Goal: Task Accomplishment & Management: Use online tool/utility

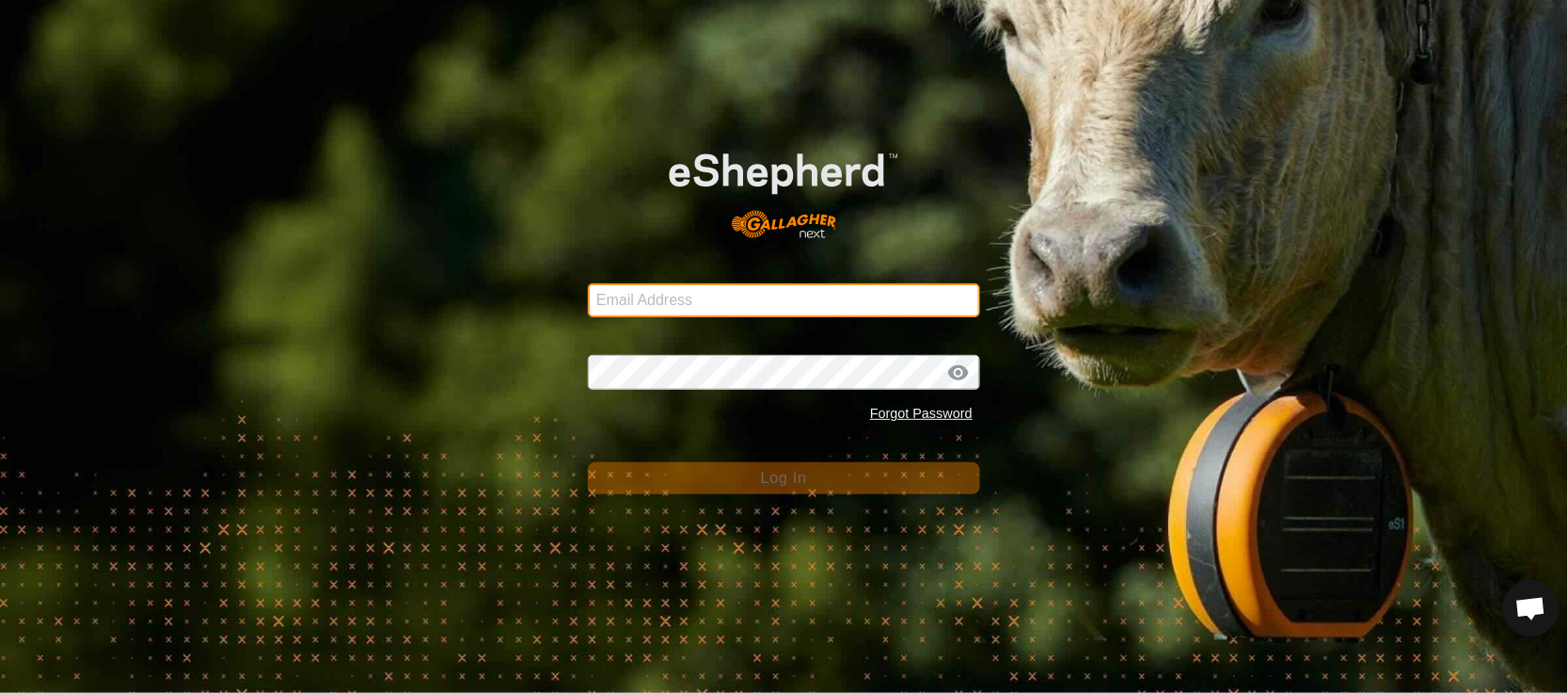
click at [684, 287] on input "Email Address" at bounding box center [784, 300] width 392 height 34
type input "[EMAIL_ADDRESS][PERSON_NAME][DOMAIN_NAME]"
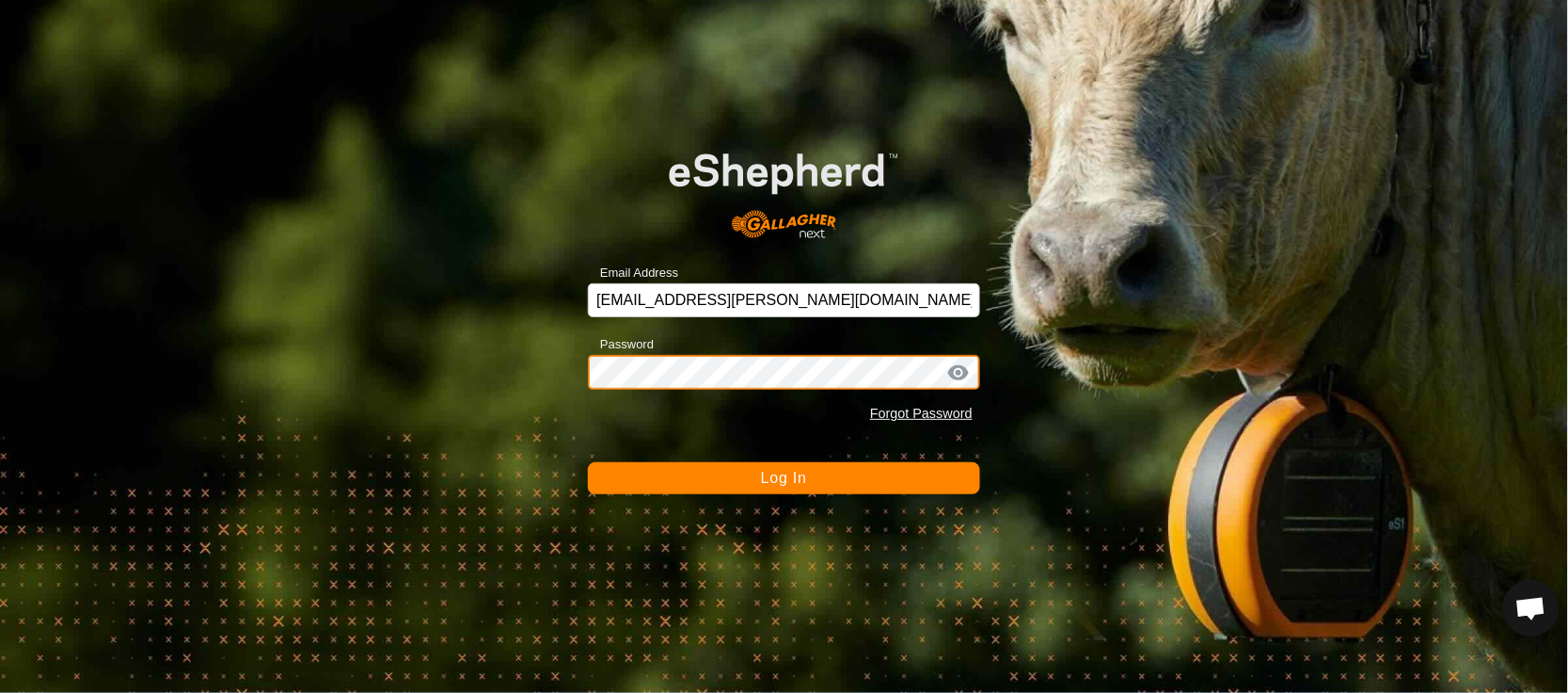
click at [588, 462] on button "Log In" at bounding box center [784, 478] width 392 height 32
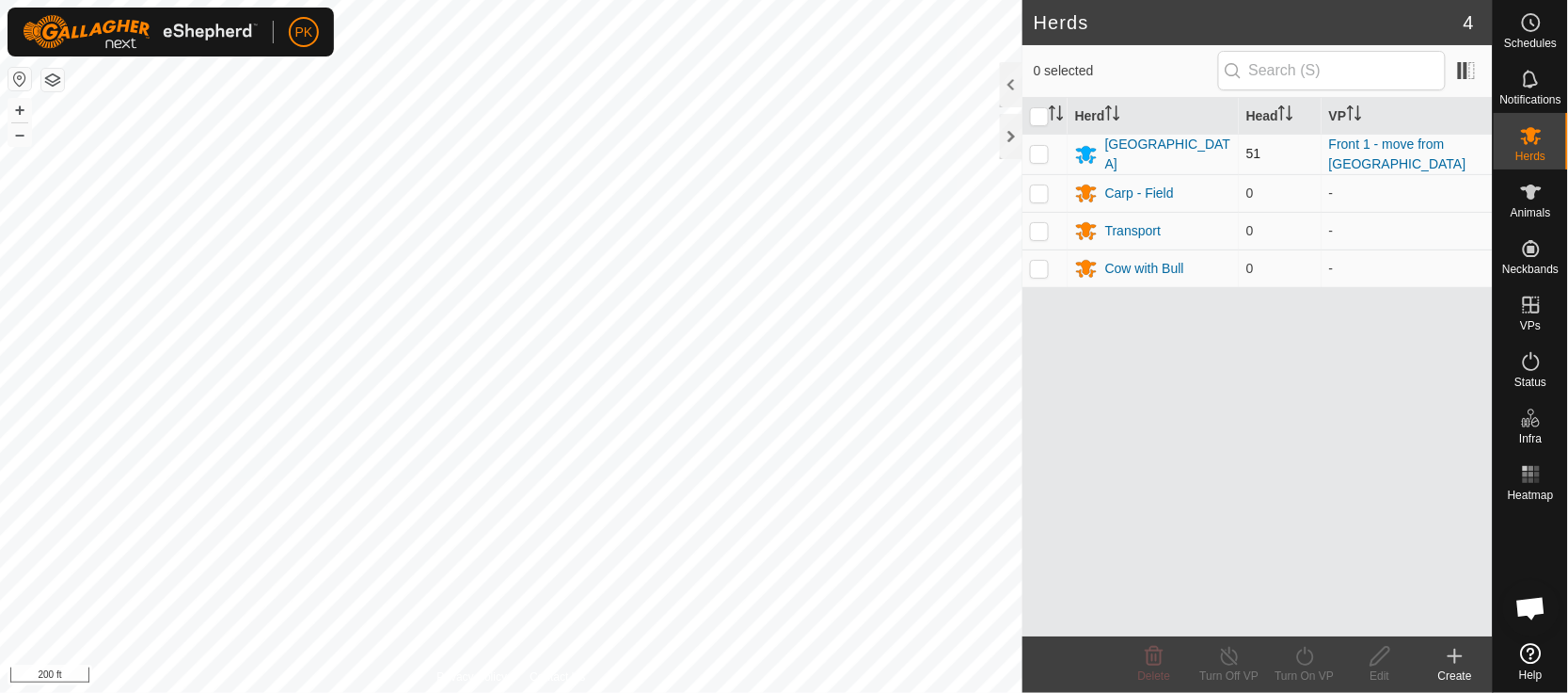
click at [1045, 154] on p-checkbox at bounding box center [1039, 153] width 18 height 16
checkbox input "true"
click at [1317, 657] on icon at bounding box center [1305, 655] width 23 height 22
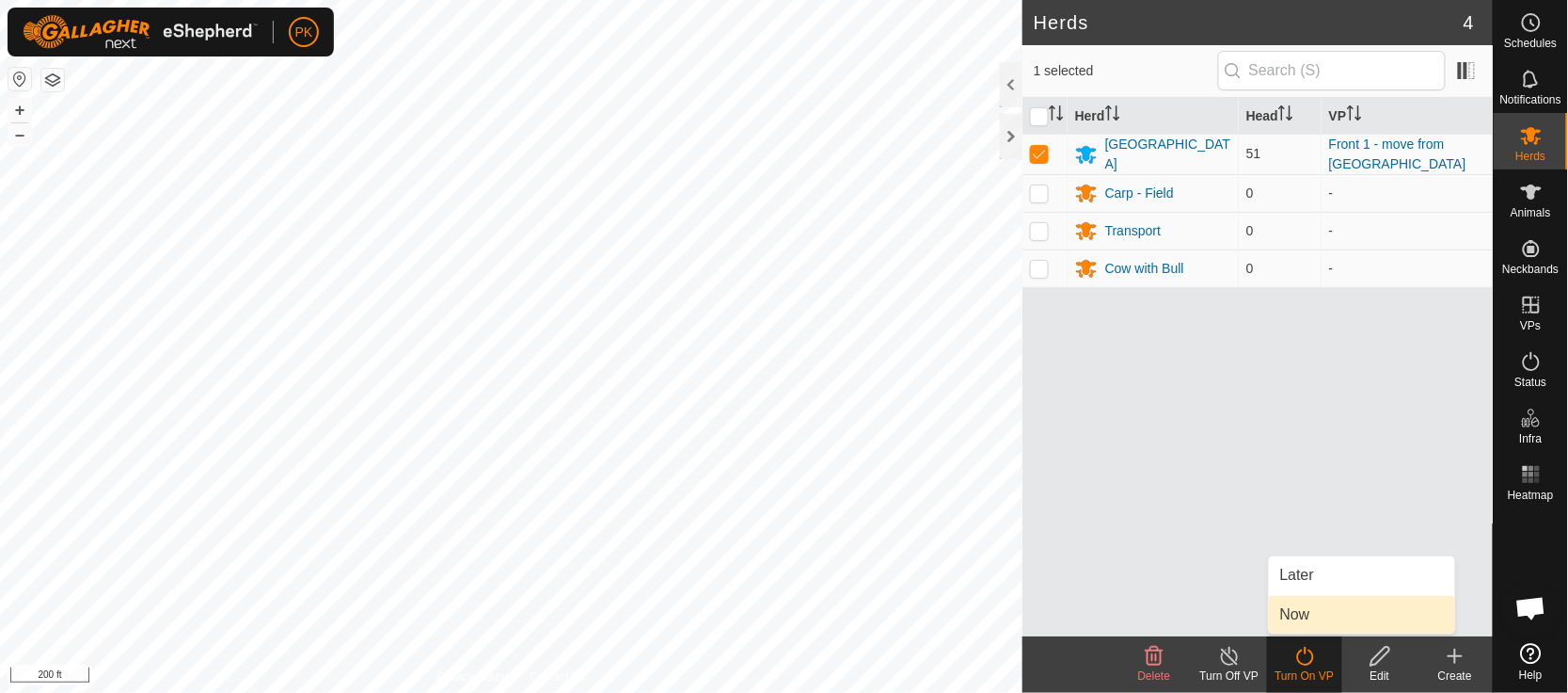
click at [1308, 610] on link "Now" at bounding box center [1362, 614] width 186 height 38
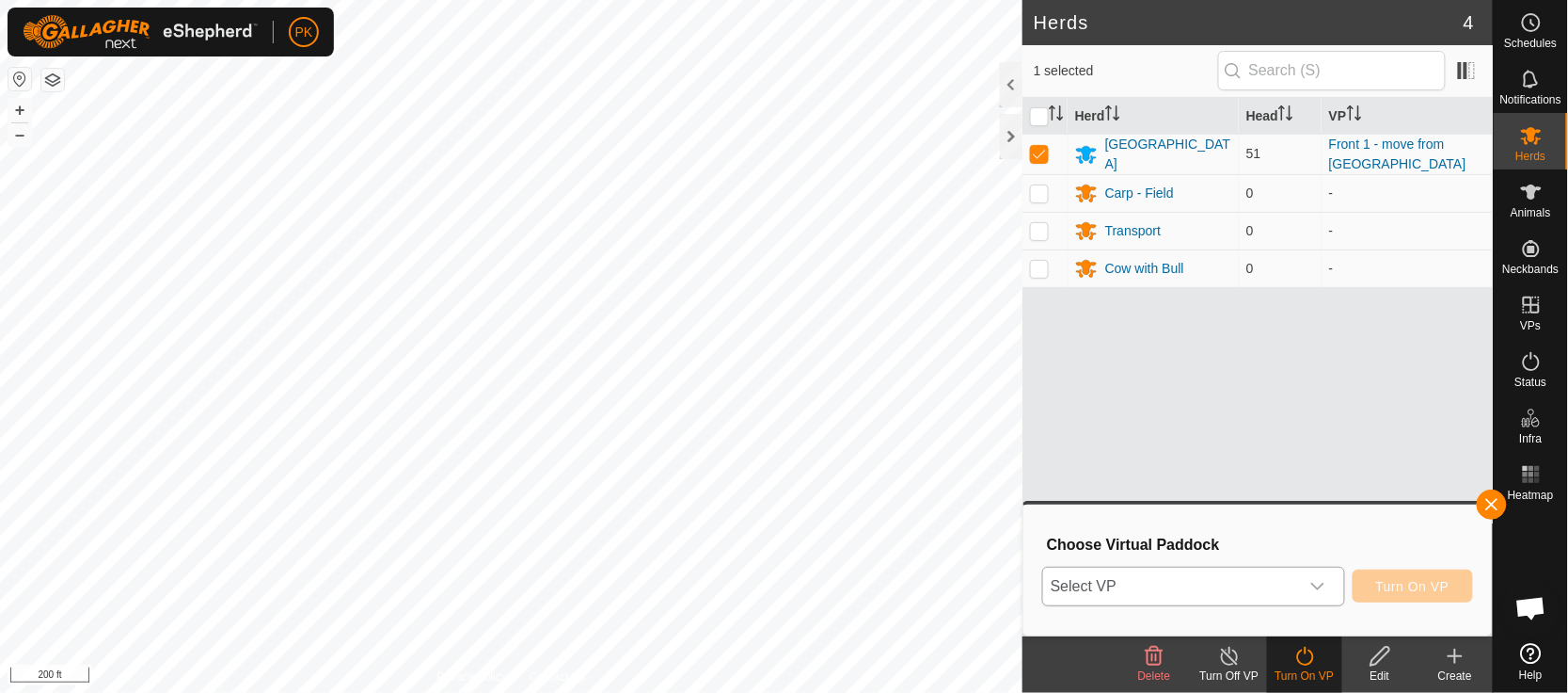
click at [1323, 584] on icon "dropdown trigger" at bounding box center [1318, 586] width 16 height 16
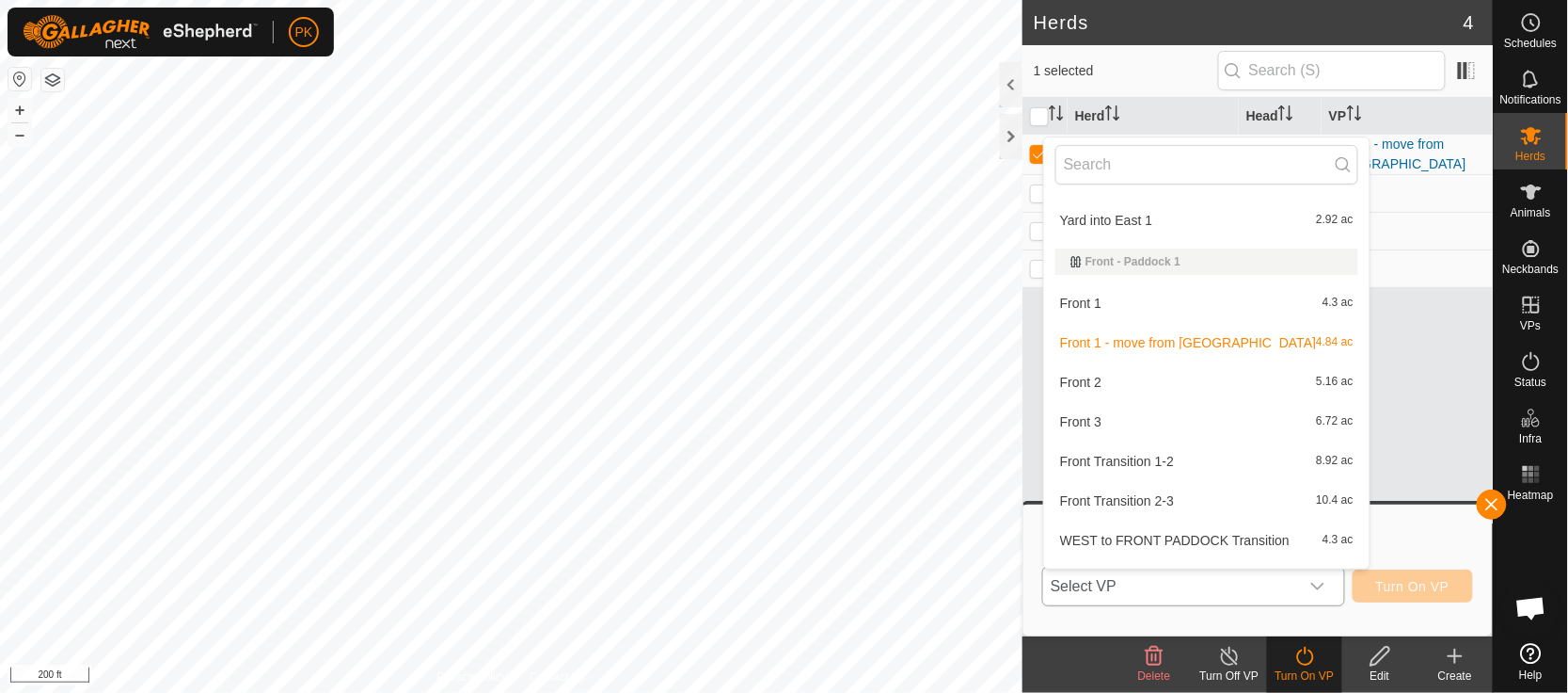
scroll to position [347, 0]
click at [1105, 455] on li "Front Transition 1-2 8.92 ac" at bounding box center [1206, 464] width 325 height 38
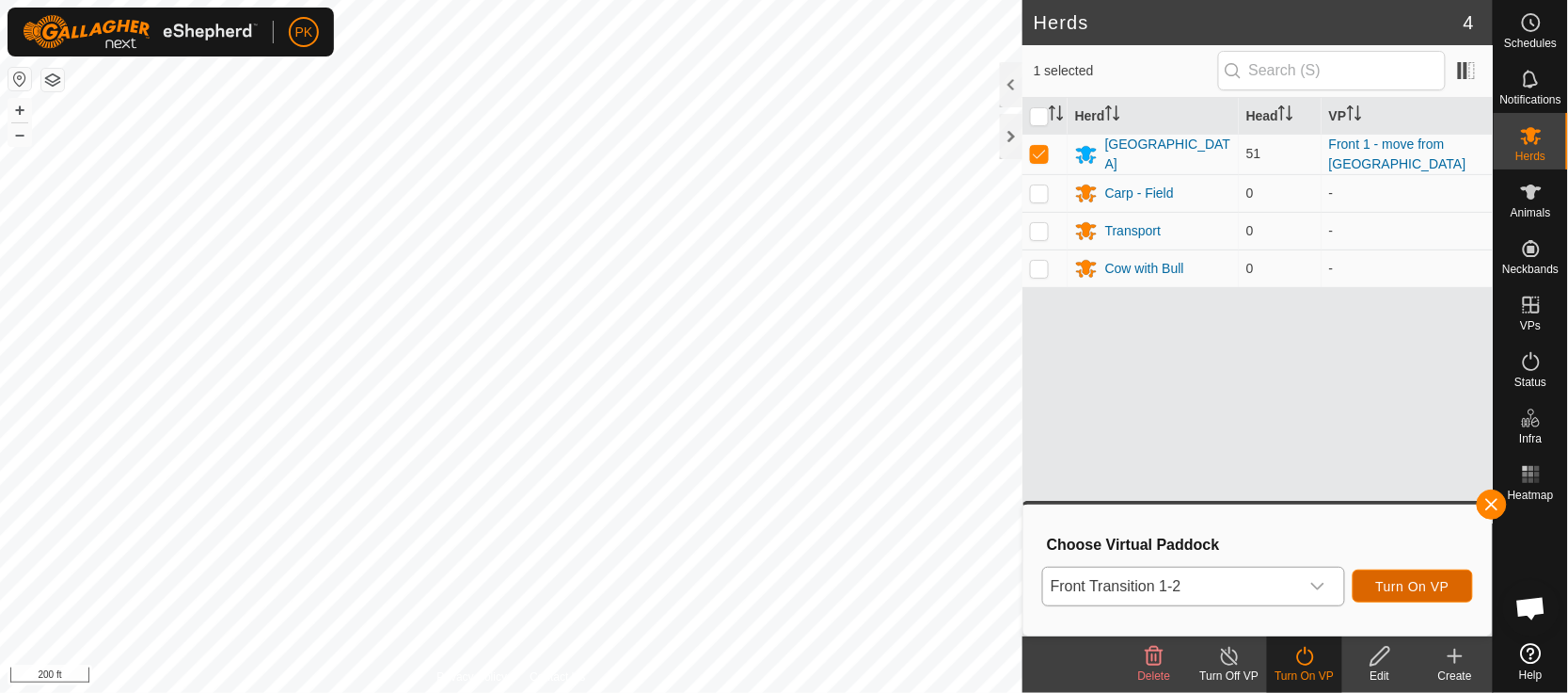
click at [1398, 580] on span "Turn On VP" at bounding box center [1413, 586] width 74 height 16
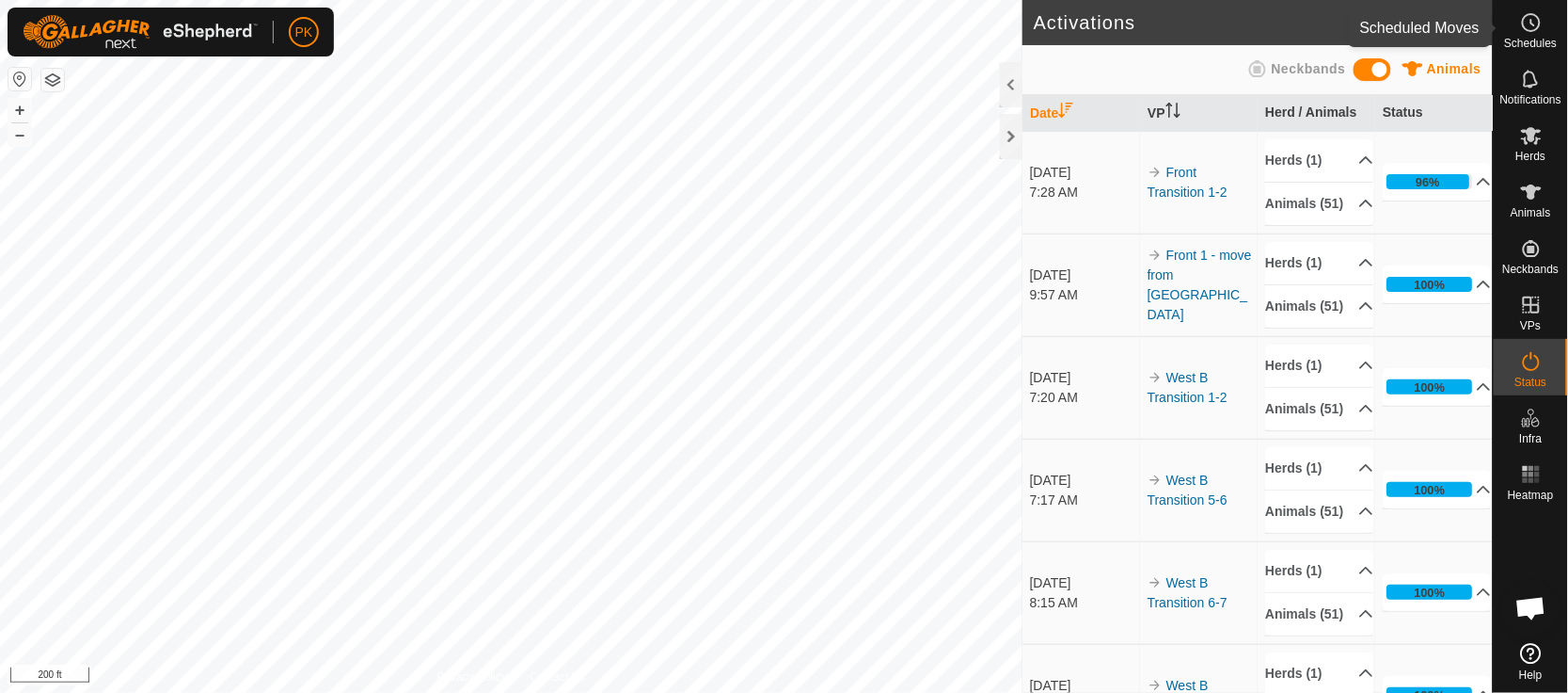
click at [1530, 26] on icon at bounding box center [1531, 22] width 22 height 22
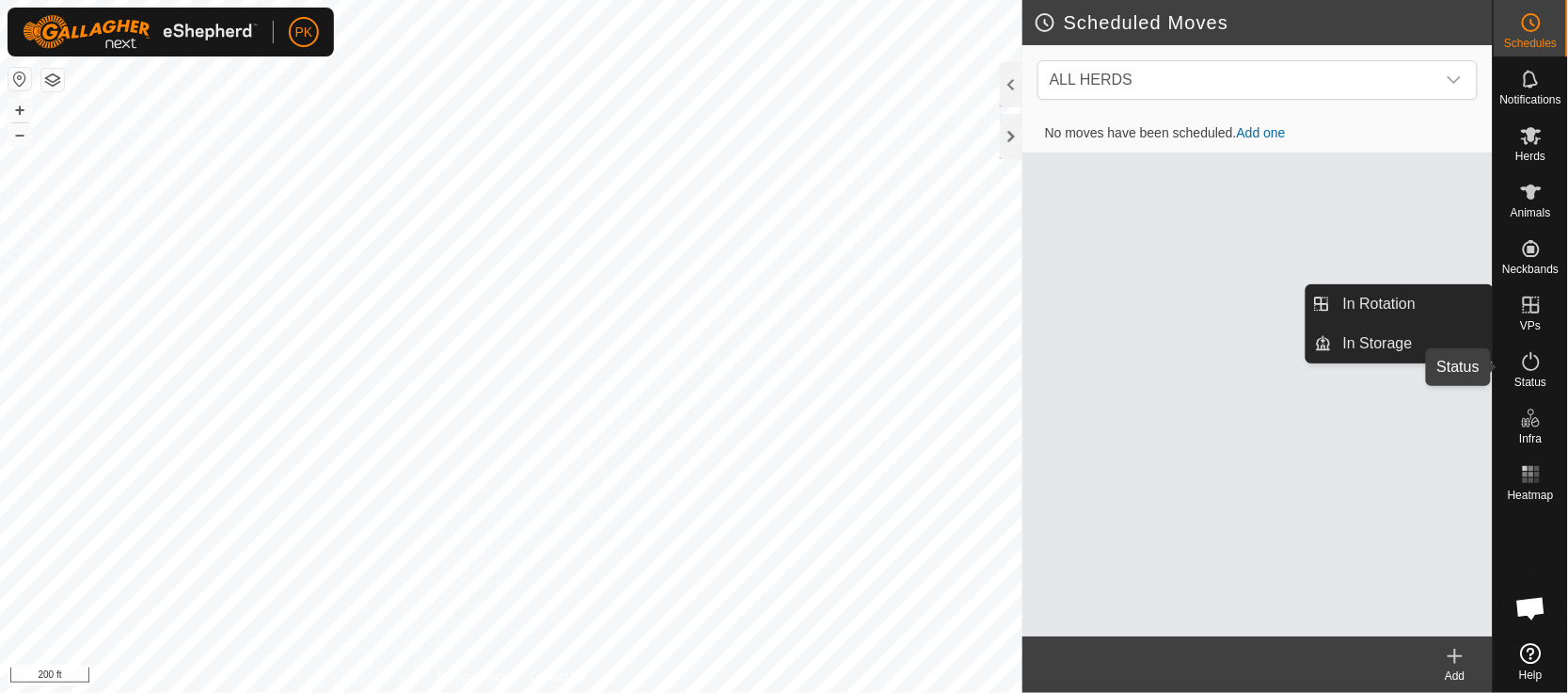
click at [1530, 365] on icon at bounding box center [1531, 361] width 22 height 22
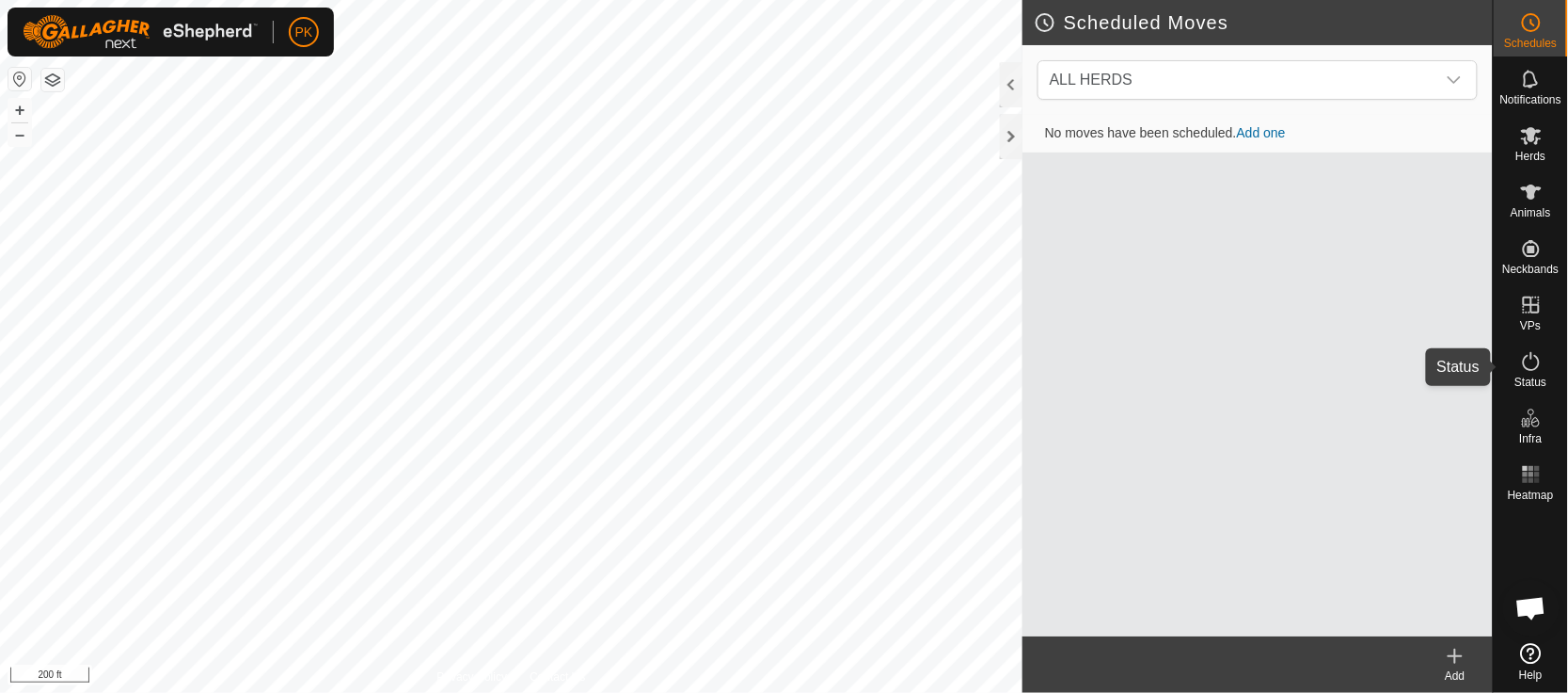
click at [1537, 372] on icon at bounding box center [1531, 361] width 22 height 22
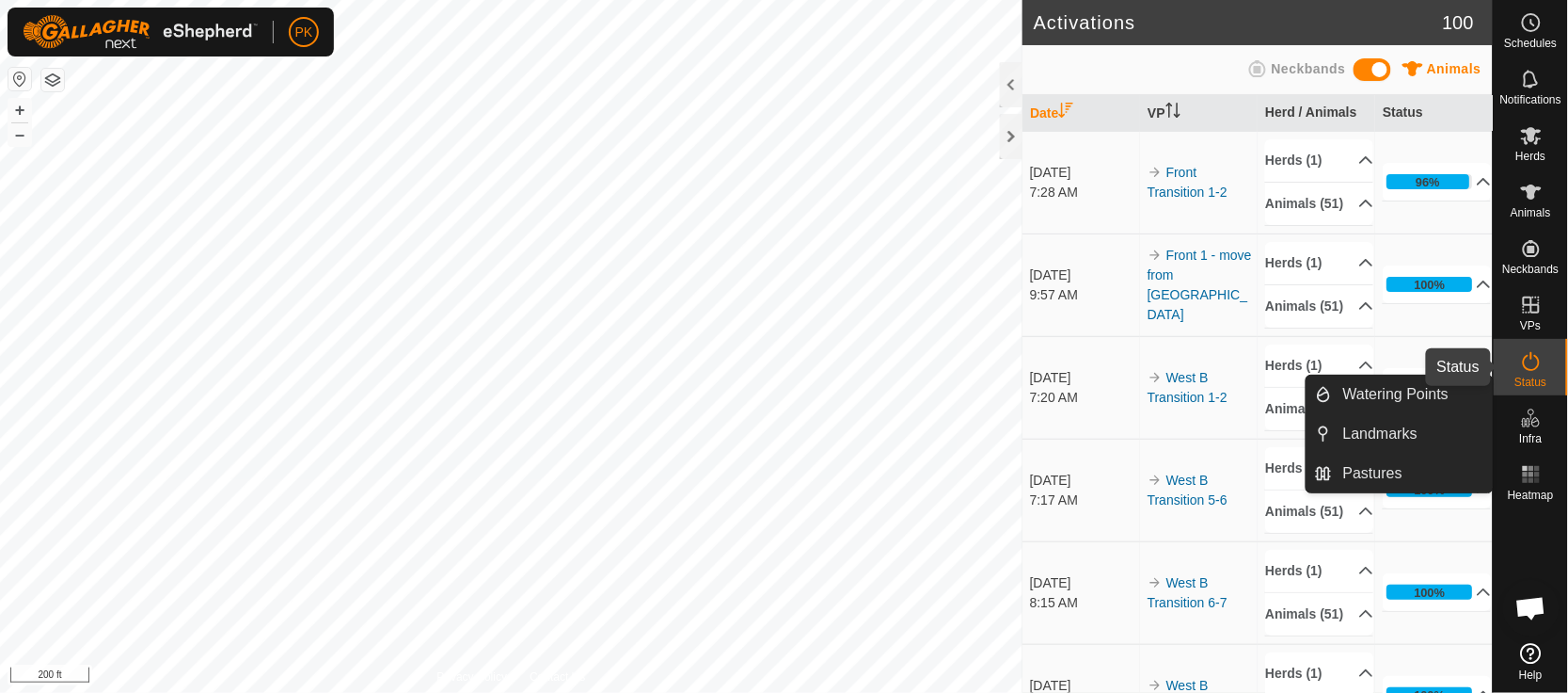
click at [1544, 377] on span "Status" at bounding box center [1530, 382] width 32 height 12
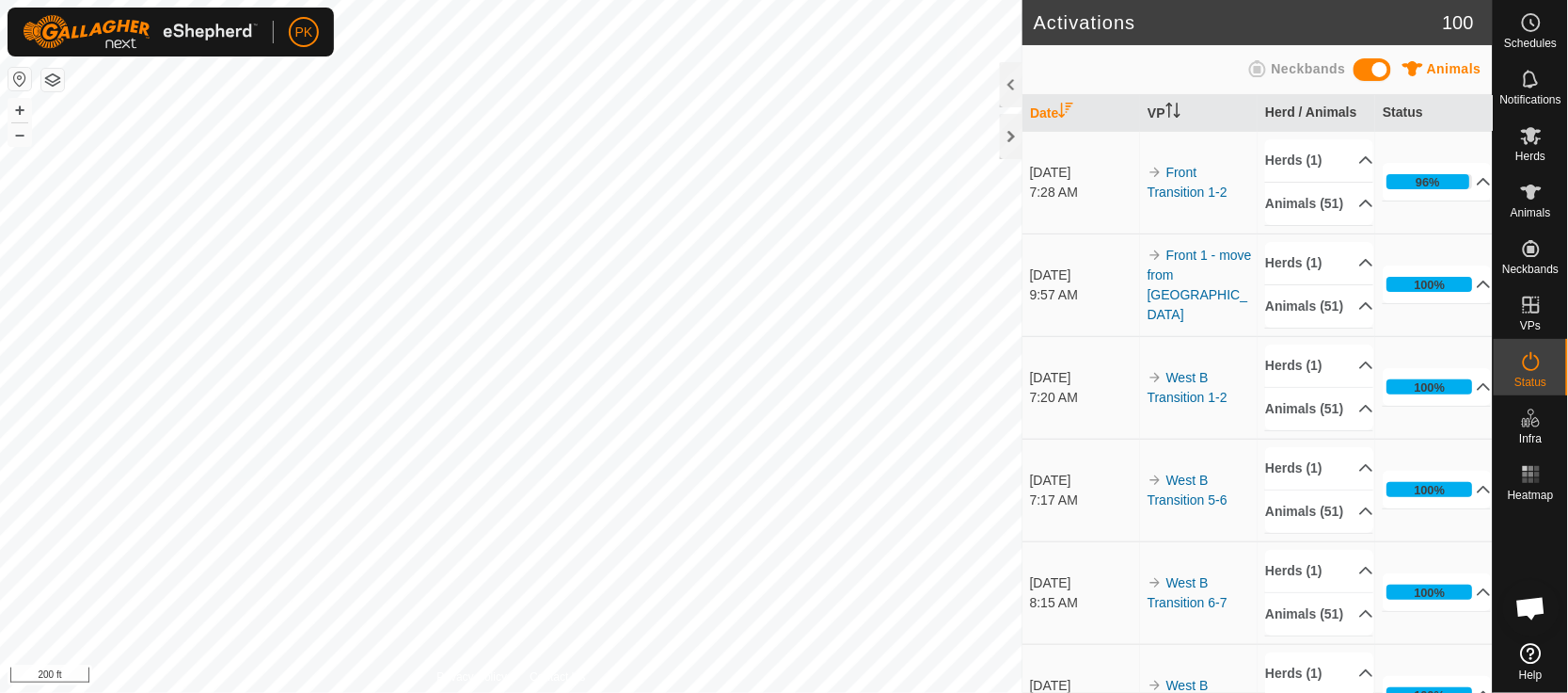
click at [1544, 377] on span "Status" at bounding box center [1530, 382] width 32 height 12
